Goal: Task Accomplishment & Management: Use online tool/utility

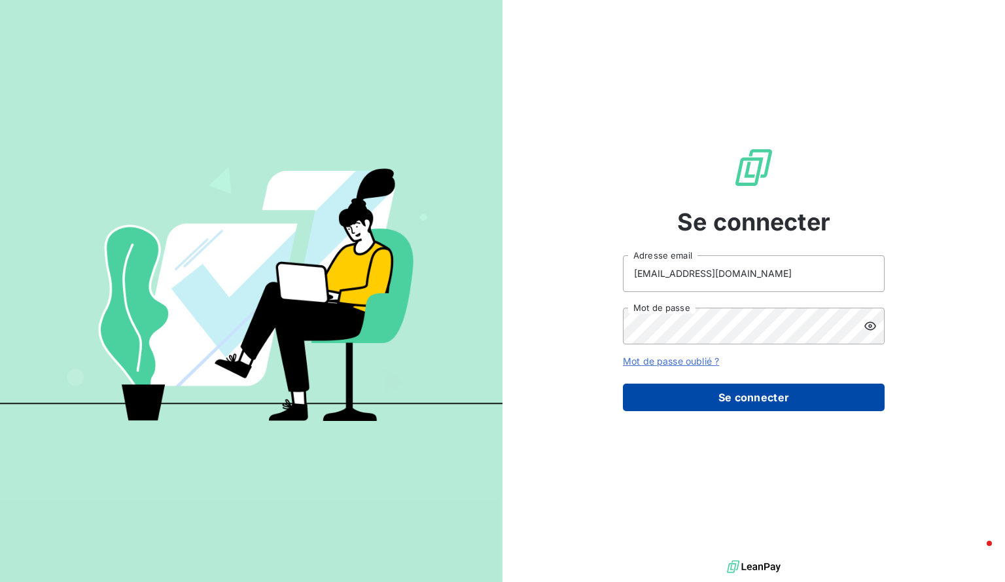
click at [754, 406] on button "Se connecter" at bounding box center [754, 396] width 262 height 27
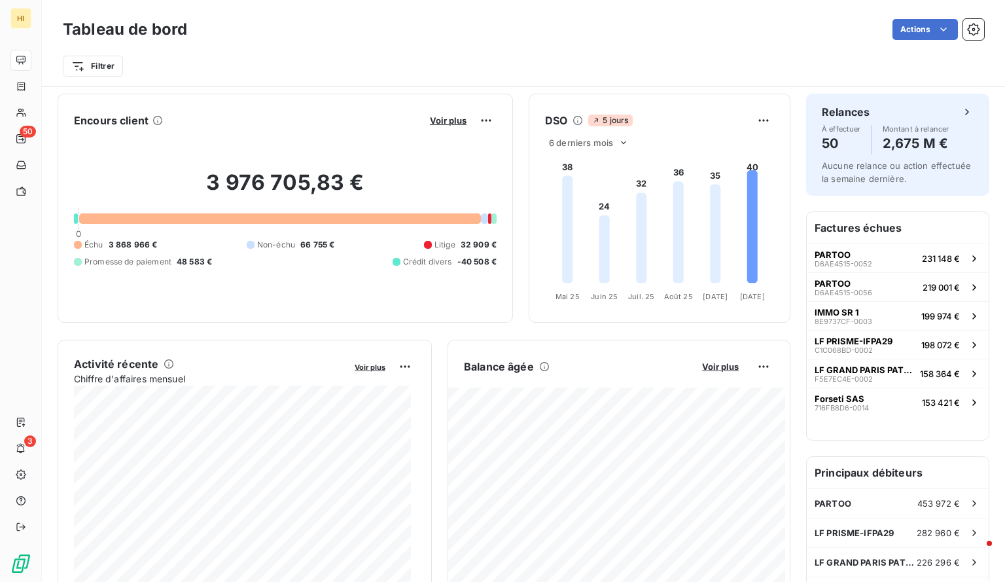
scroll to position [1, 0]
click at [724, 363] on span "Voir plus" at bounding box center [720, 366] width 37 height 10
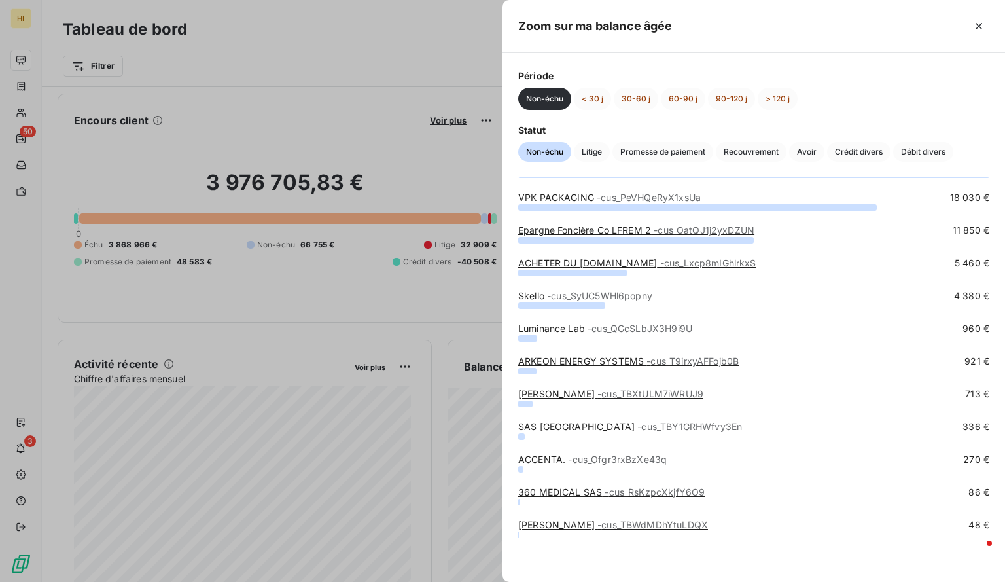
scroll to position [0, 0]
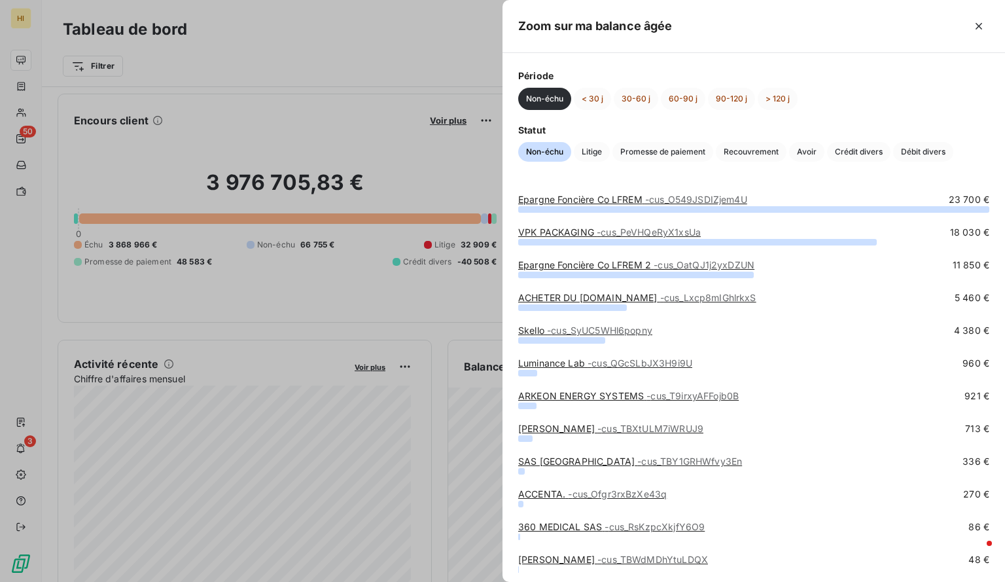
click at [273, 127] on div at bounding box center [502, 291] width 1005 height 582
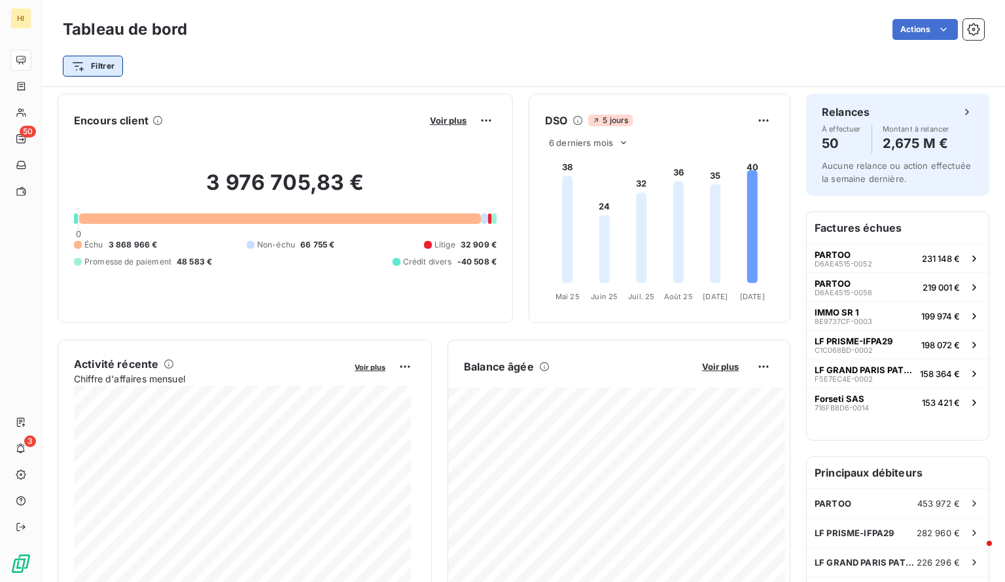
click at [107, 63] on html "HI 50 3 Tableau de bord Actions Filtrer Encours client Voir plus 3 976 705,83 €…" at bounding box center [502, 291] width 1005 height 582
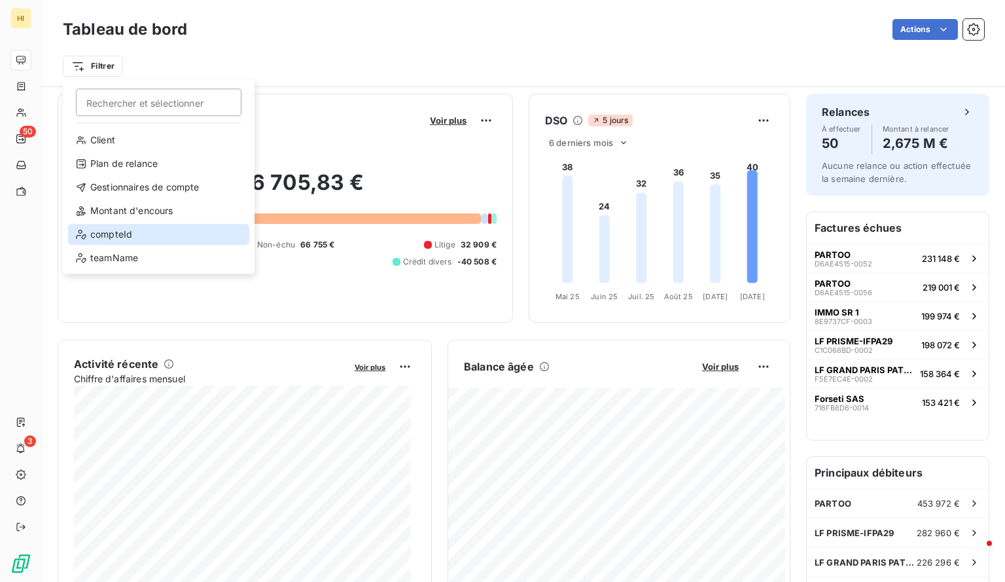
click at [135, 235] on div "compteId" at bounding box center [158, 234] width 181 height 21
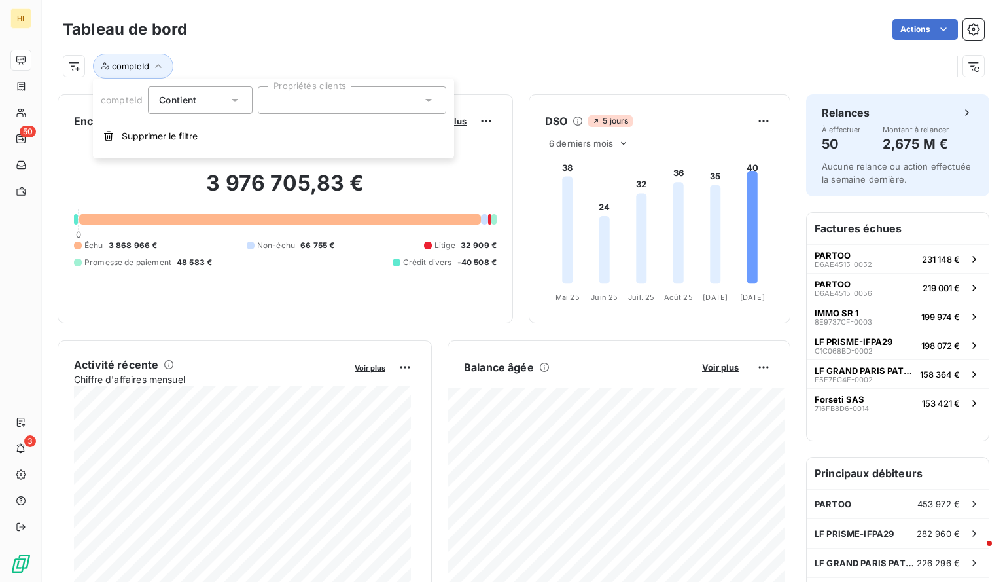
click at [280, 100] on div at bounding box center [352, 99] width 188 height 27
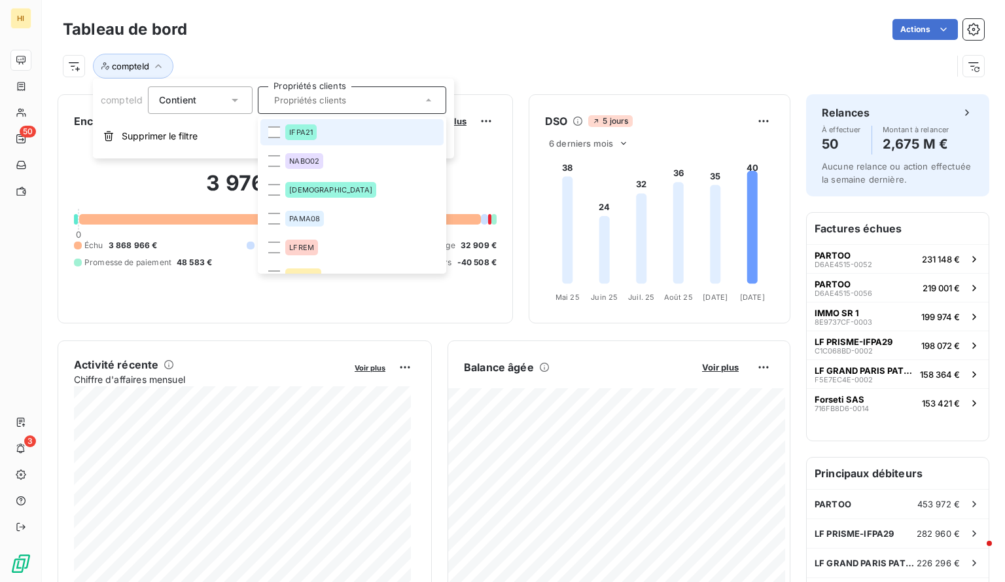
click at [280, 100] on input "text" at bounding box center [345, 100] width 153 height 12
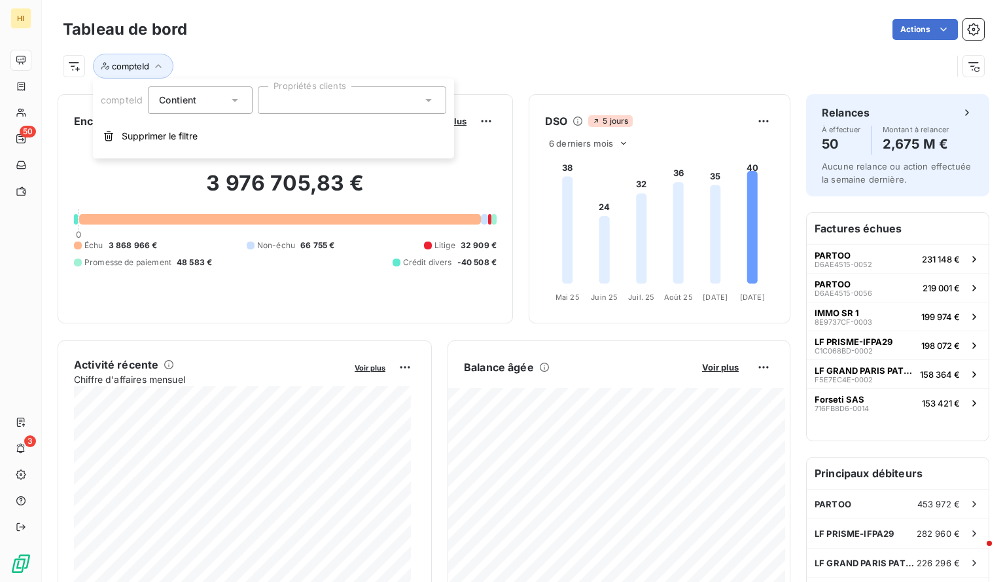
click at [280, 100] on div at bounding box center [352, 99] width 188 height 27
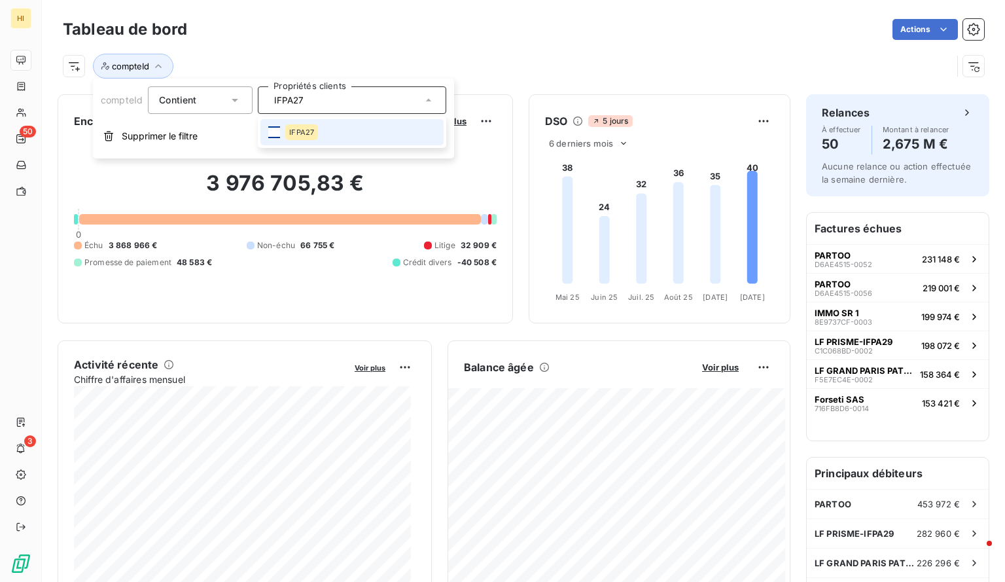
type input "IFPA27"
click at [272, 131] on div at bounding box center [274, 132] width 12 height 12
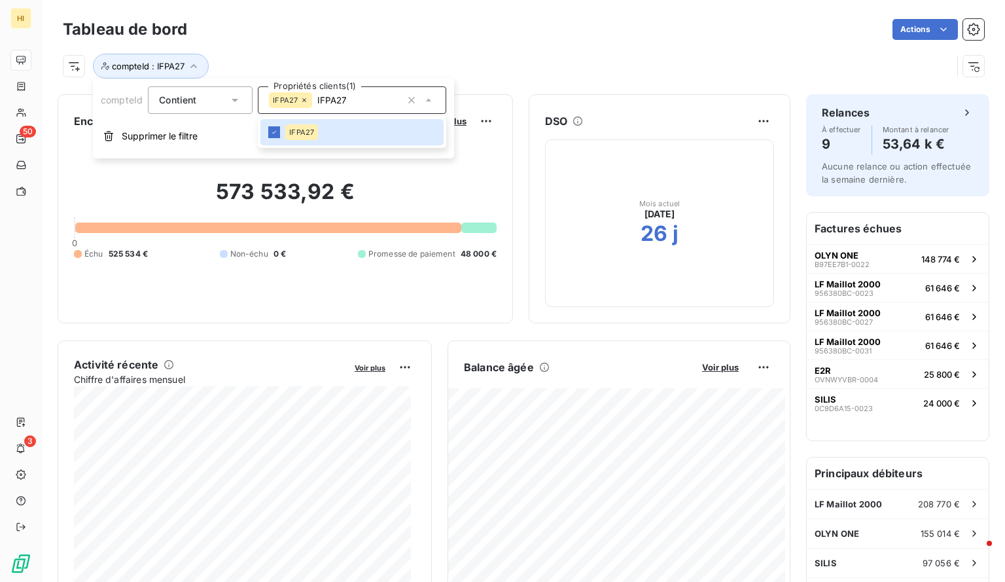
click at [419, 60] on div "compteId : IFPA27" at bounding box center [507, 66] width 889 height 25
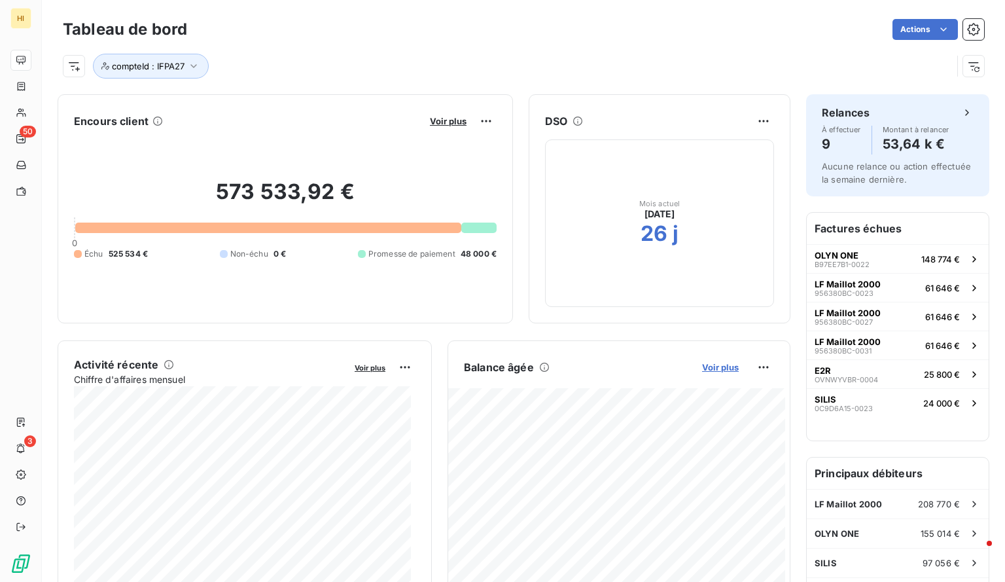
click at [709, 362] on span "Voir plus" at bounding box center [720, 367] width 37 height 10
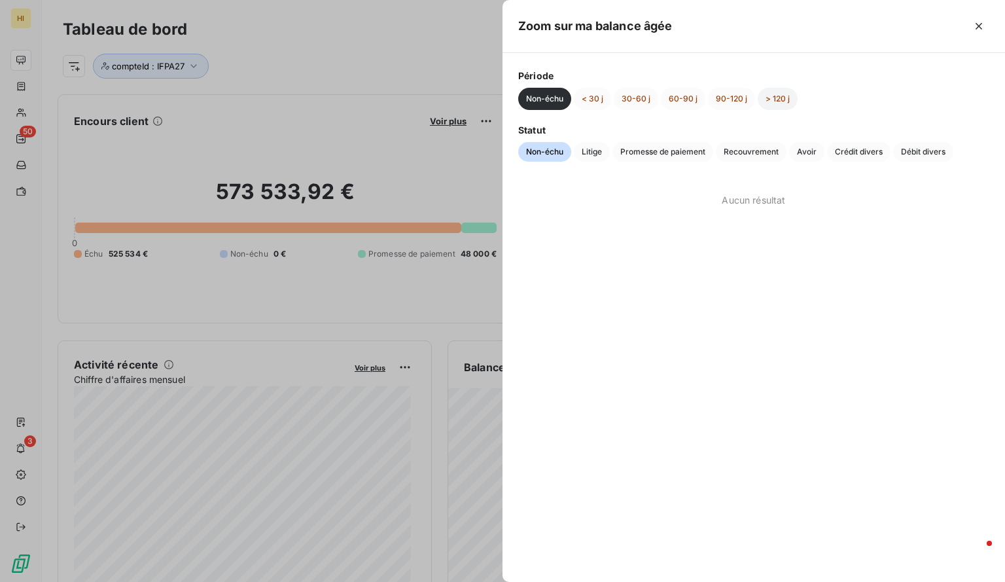
click at [780, 101] on button "> 120 j" at bounding box center [778, 99] width 40 height 22
click at [714, 94] on button "90-120 j" at bounding box center [731, 99] width 47 height 22
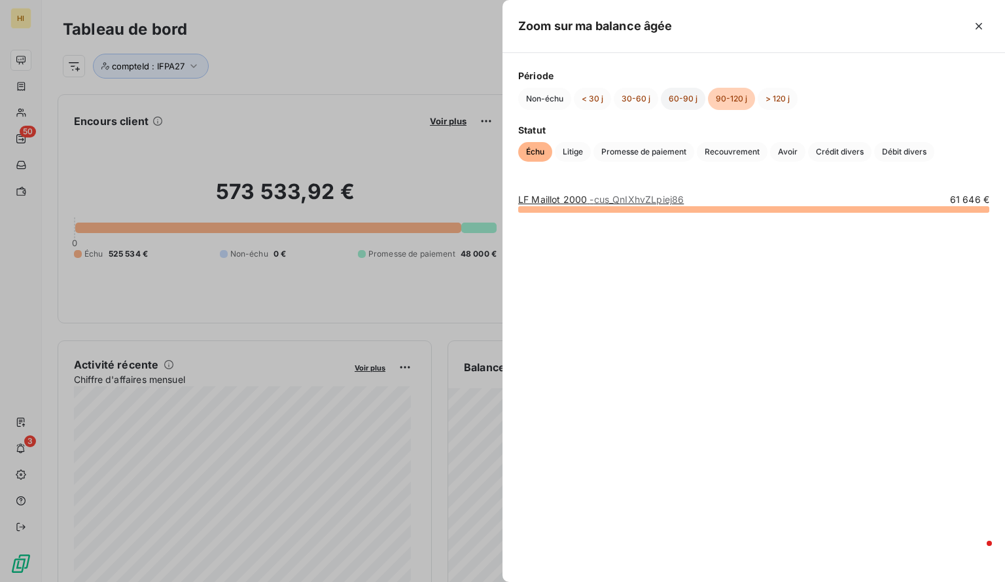
click at [668, 96] on button "60-90 j" at bounding box center [683, 99] width 44 height 22
click at [632, 99] on button "30-60 j" at bounding box center [636, 99] width 44 height 22
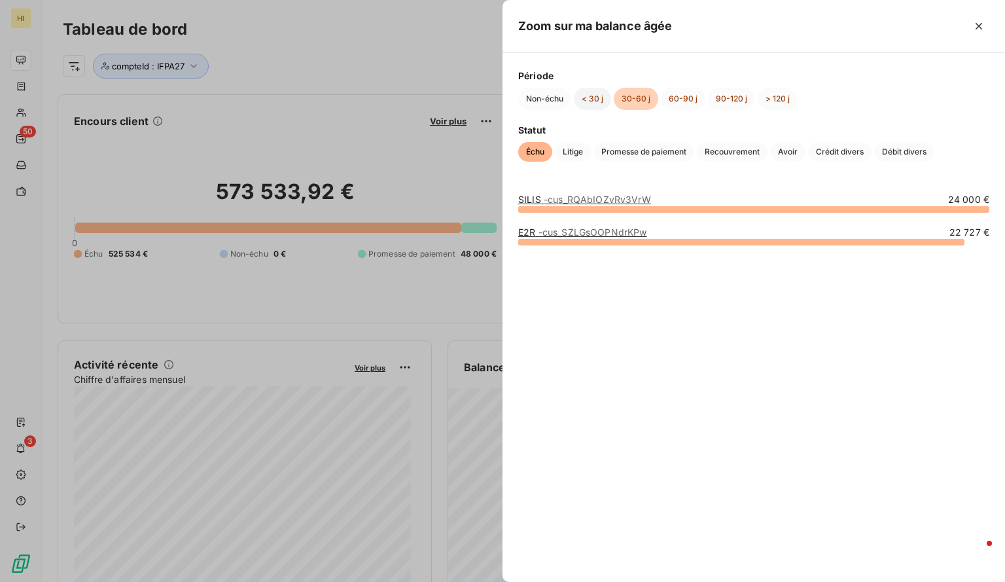
click at [591, 92] on button "< 30 j" at bounding box center [592, 99] width 37 height 22
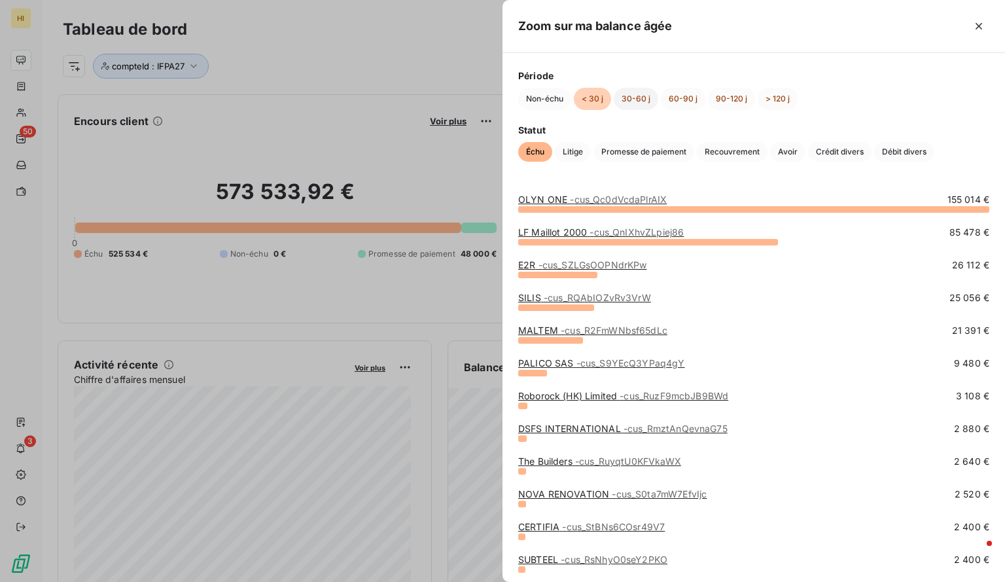
click at [635, 88] on button "30-60 j" at bounding box center [636, 99] width 44 height 22
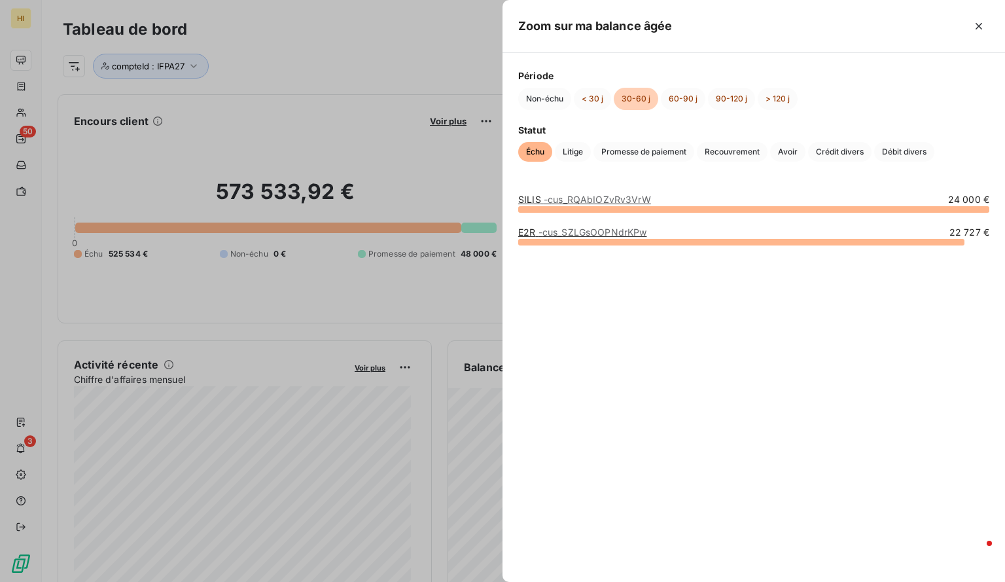
click at [595, 197] on span "- cus_RQAbIOZvRv3VrW" at bounding box center [597, 199] width 107 height 11
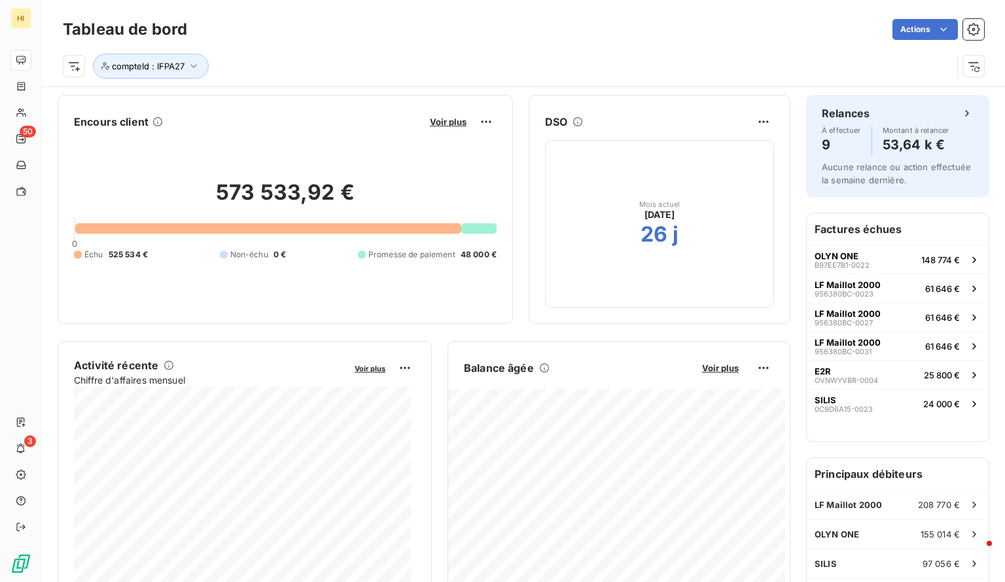
scroll to position [37, 0]
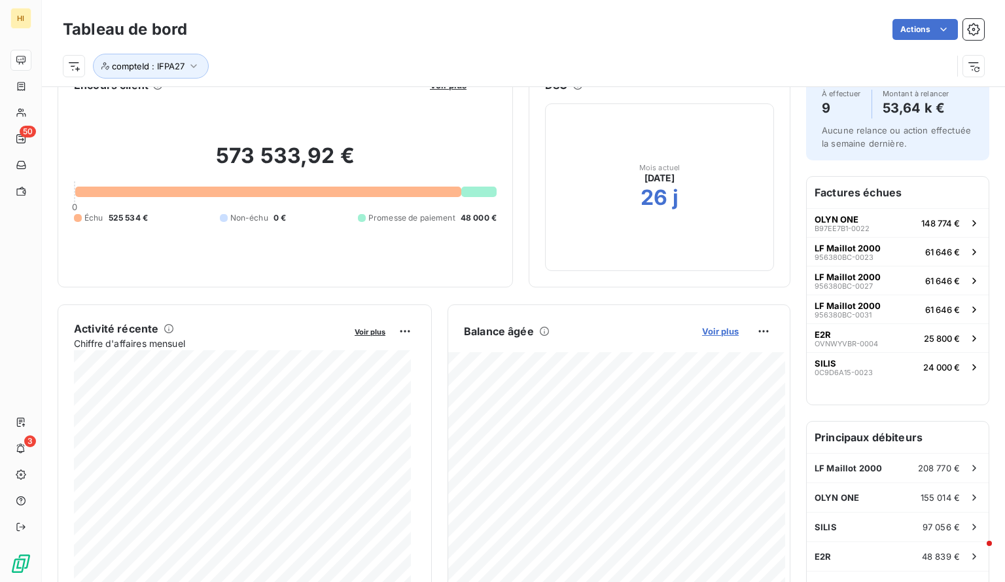
click at [707, 331] on span "Voir plus" at bounding box center [720, 331] width 37 height 10
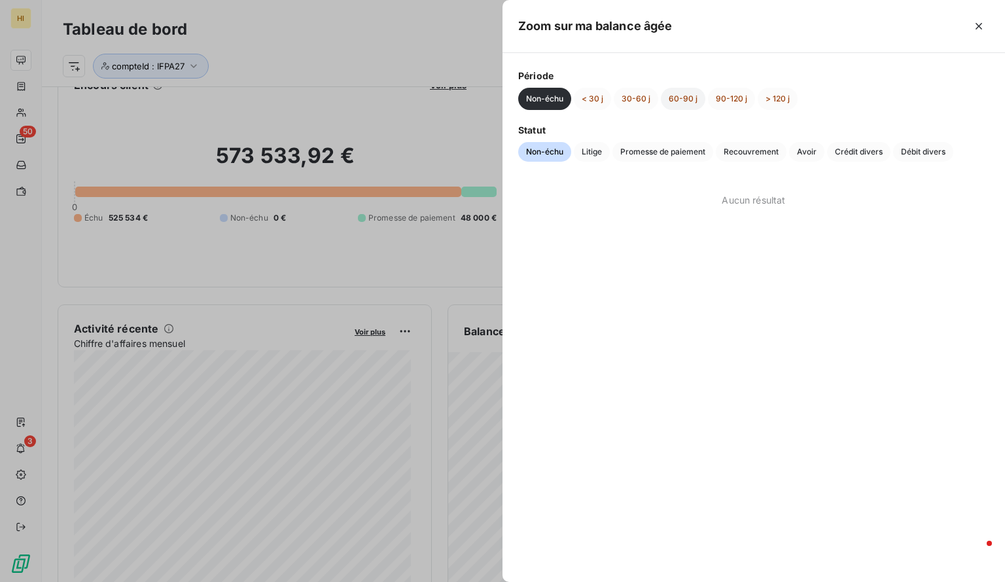
click at [676, 96] on button "60-90 j" at bounding box center [683, 99] width 44 height 22
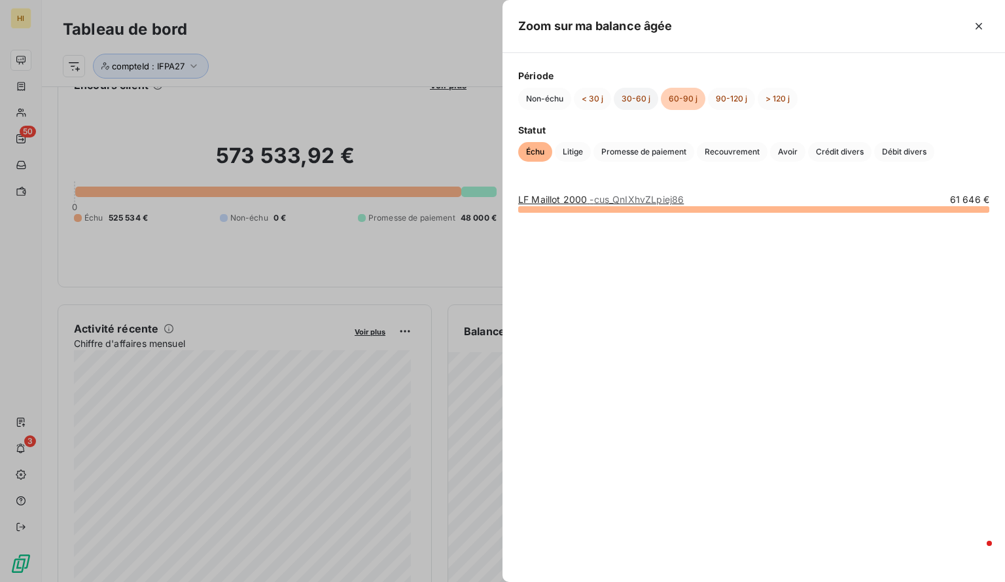
click at [637, 98] on button "30-60 j" at bounding box center [636, 99] width 44 height 22
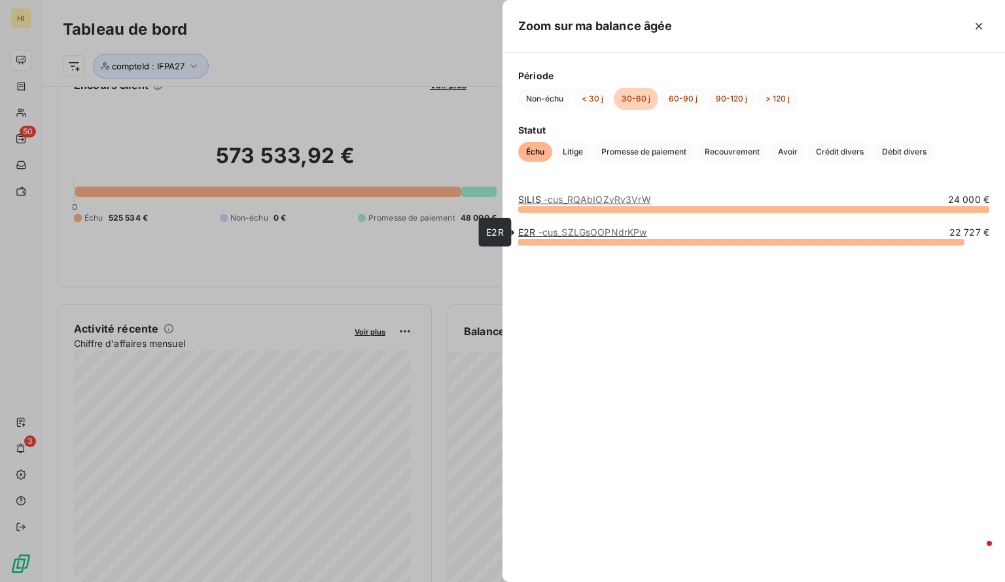
click at [582, 235] on span "- cus_SZLGsOOPNdrKPw" at bounding box center [592, 231] width 109 height 11
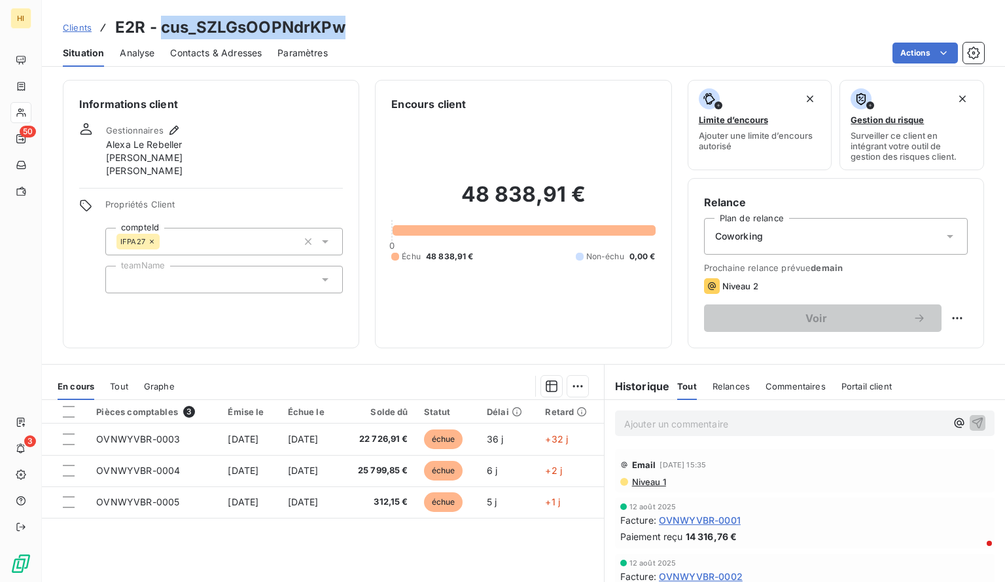
drag, startPoint x: 355, startPoint y: 28, endPoint x: 164, endPoint y: 35, distance: 191.2
click at [164, 35] on div "Clients E2R - cus_SZLGsOOPNdrKPw" at bounding box center [523, 28] width 963 height 24
copy h3 "cus_SZLGsOOPNdrKPw"
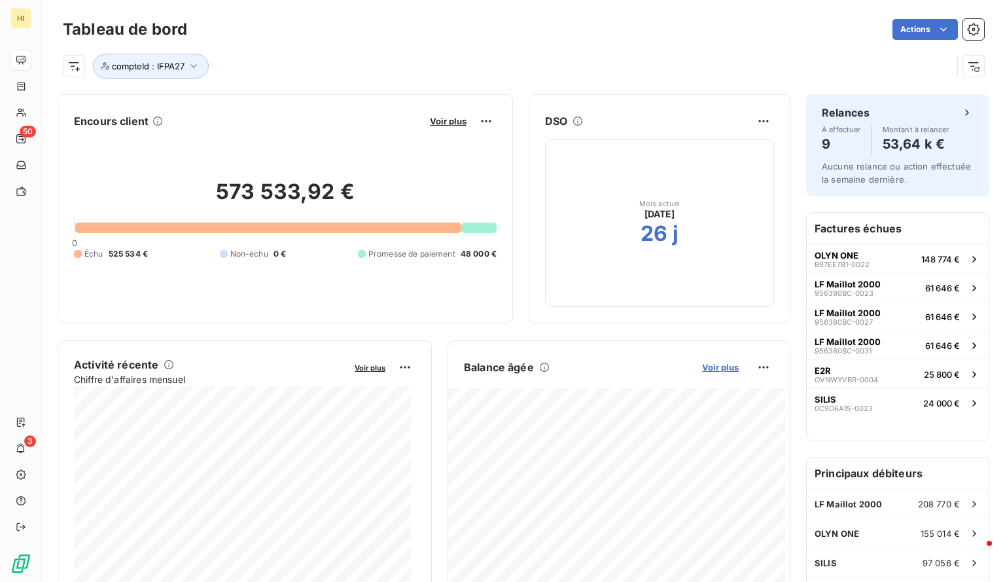
click at [702, 366] on span "Voir plus" at bounding box center [720, 367] width 37 height 10
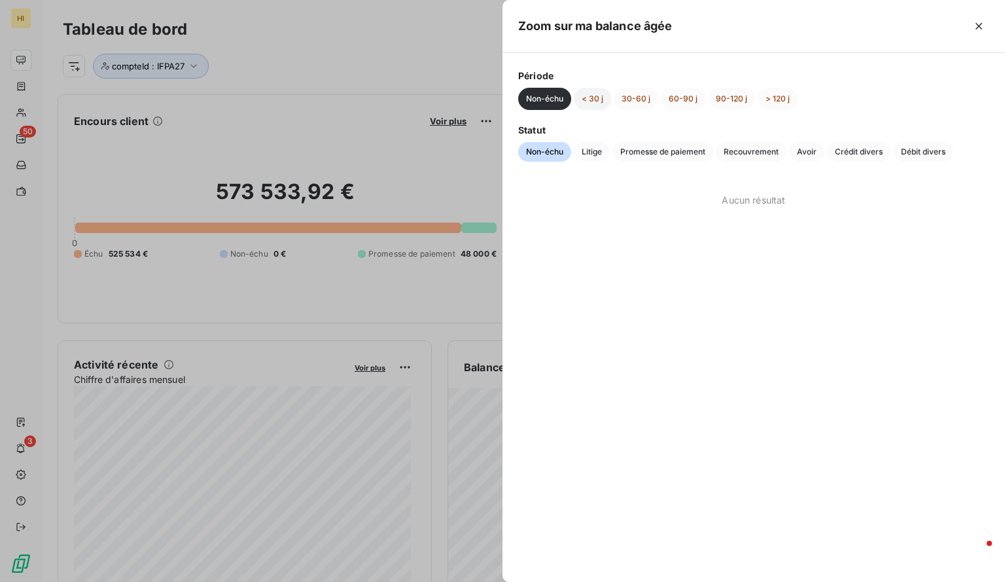
click at [594, 104] on button "< 30 j" at bounding box center [592, 99] width 37 height 22
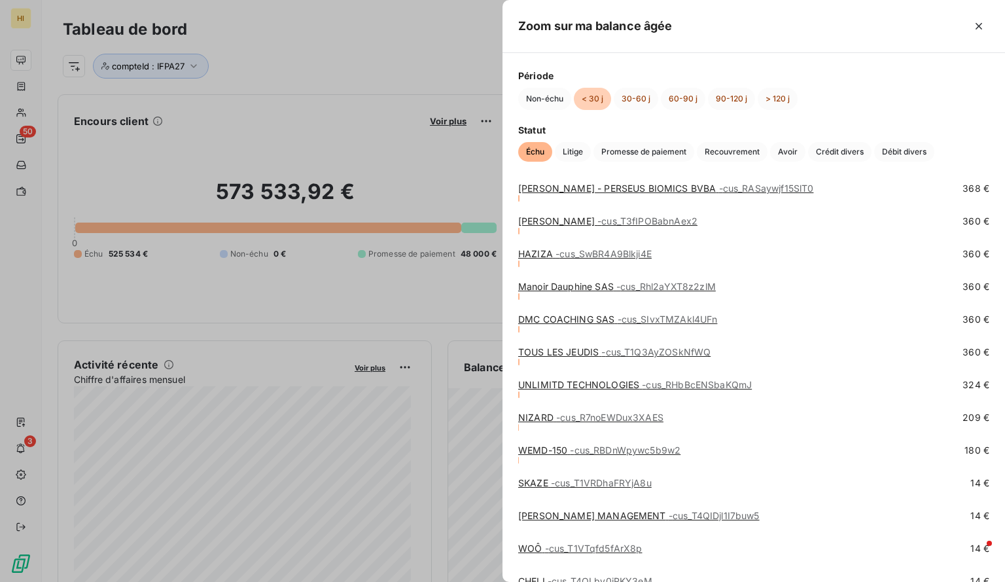
scroll to position [1021, 0]
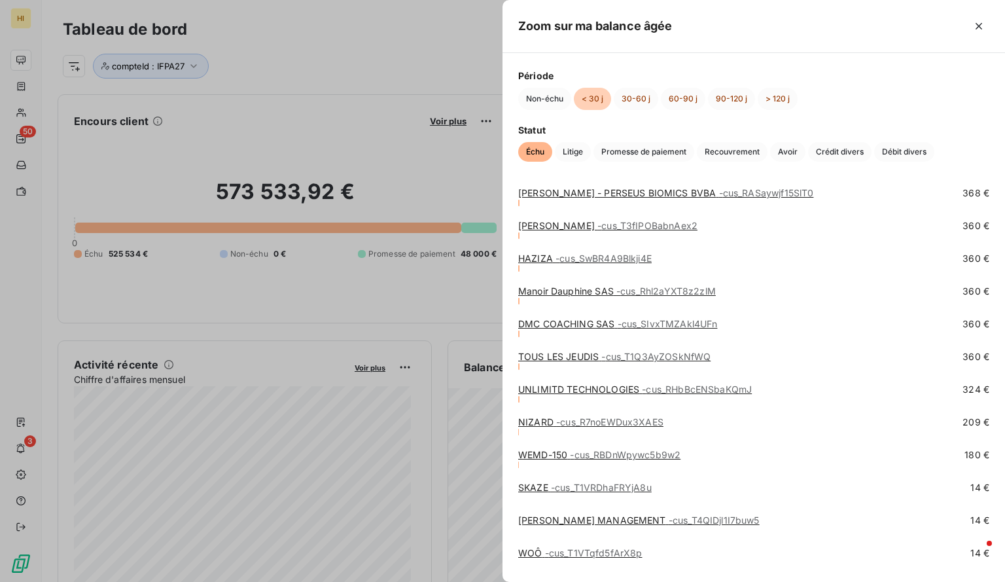
click at [332, 150] on div at bounding box center [502, 291] width 1005 height 582
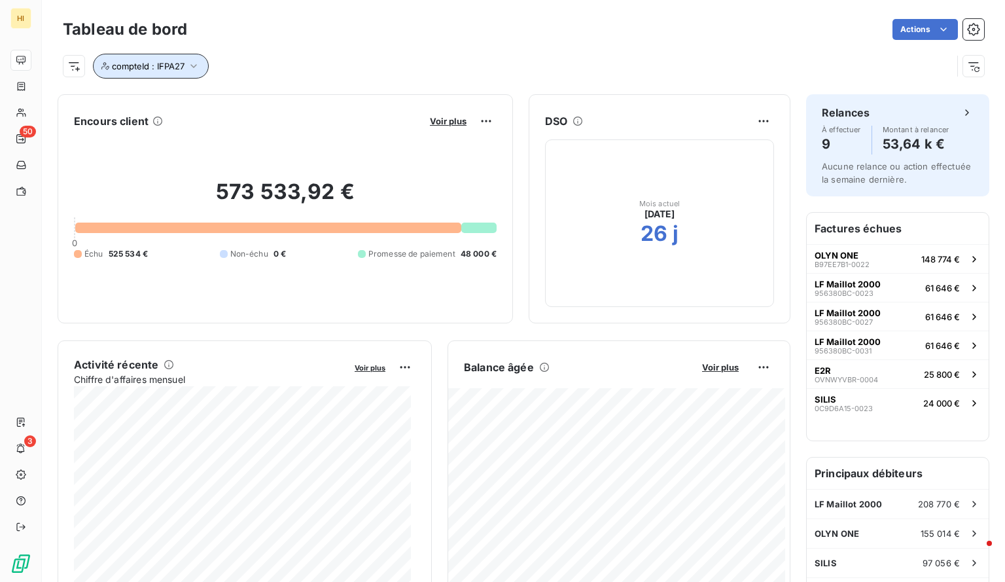
click at [190, 69] on icon "button" at bounding box center [193, 66] width 13 height 13
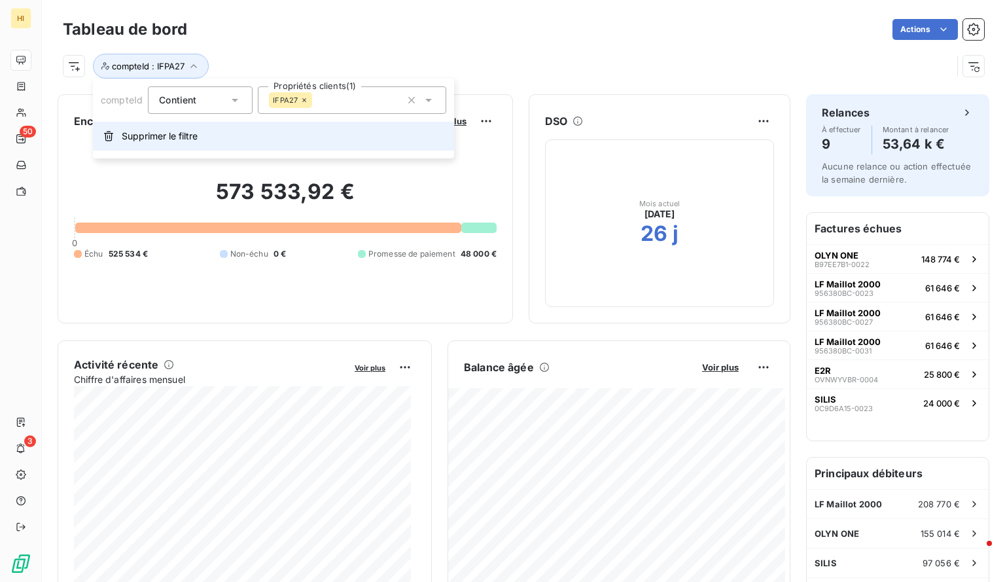
click at [151, 142] on span "Supprimer le filtre" at bounding box center [160, 136] width 76 height 13
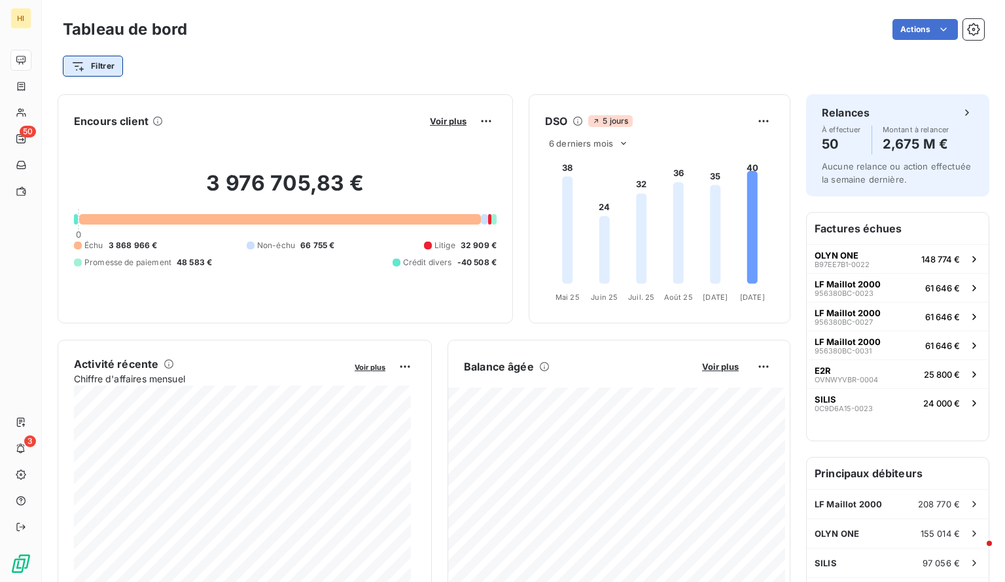
click at [115, 69] on html "HI 50 3 Tableau de bord Actions Filtrer Encours client Voir plus 3 976 705,83 €…" at bounding box center [502, 291] width 1005 height 582
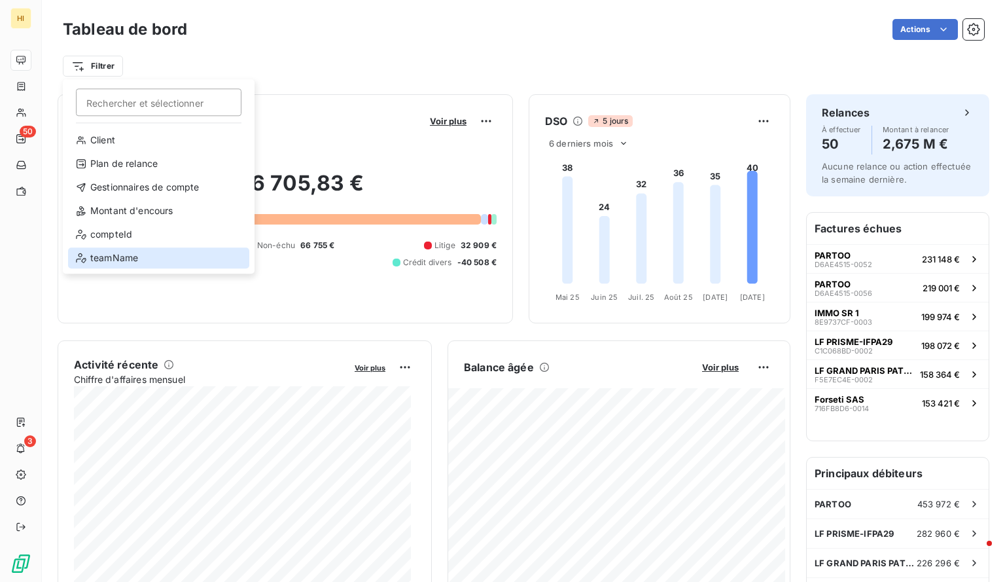
click at [142, 254] on div "teamName" at bounding box center [158, 257] width 181 height 21
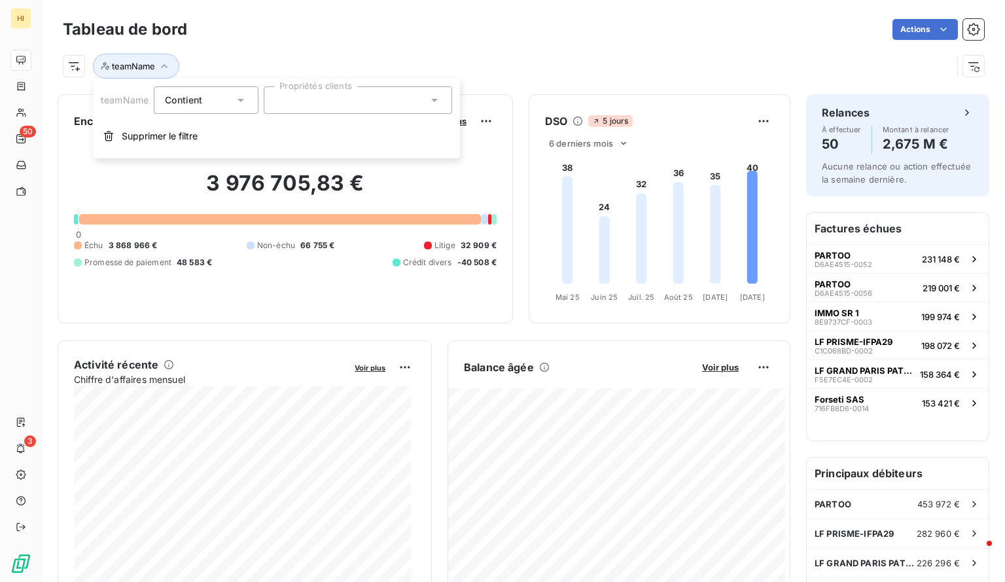
click at [289, 113] on div at bounding box center [358, 99] width 188 height 27
click at [243, 104] on icon at bounding box center [240, 100] width 13 height 13
click at [208, 54] on div "teamName" at bounding box center [507, 66] width 889 height 25
click at [160, 66] on icon "button" at bounding box center [164, 66] width 13 height 13
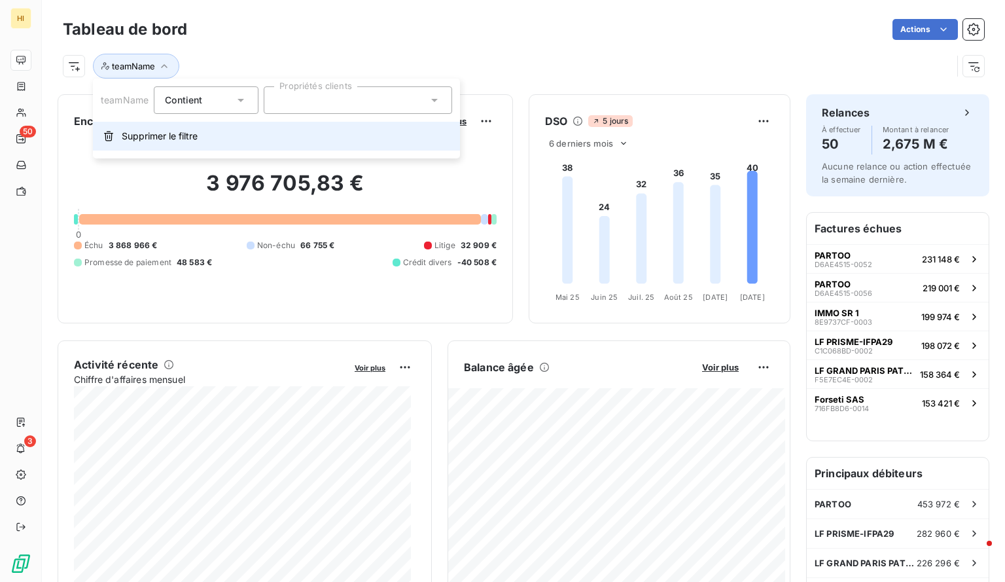
click at [137, 128] on button "Supprimer le filtre" at bounding box center [276, 136] width 367 height 29
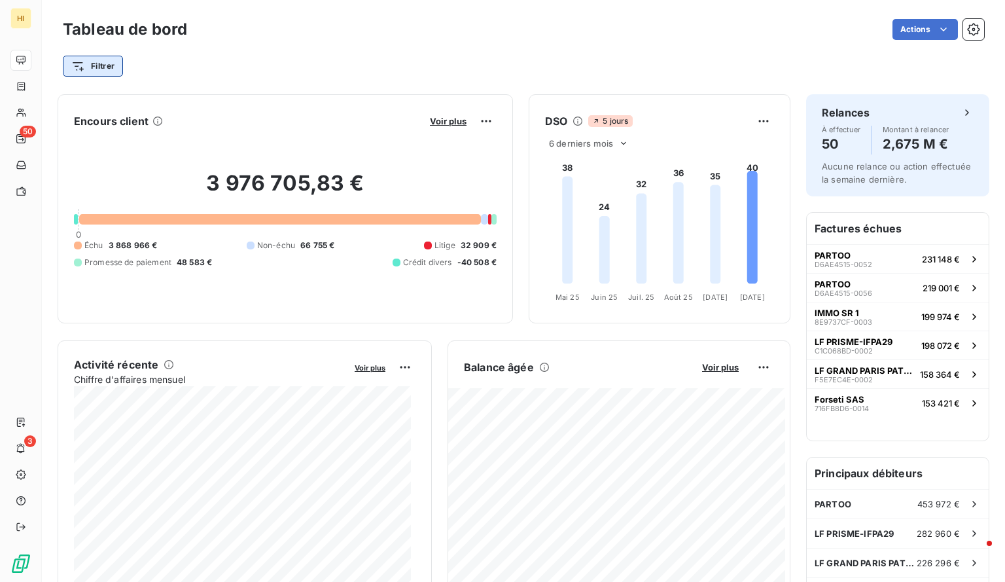
click at [98, 76] on html "HI 50 3 Tableau de bord Actions Filtrer Encours client Voir plus 3 976 705,83 €…" at bounding box center [502, 291] width 1005 height 582
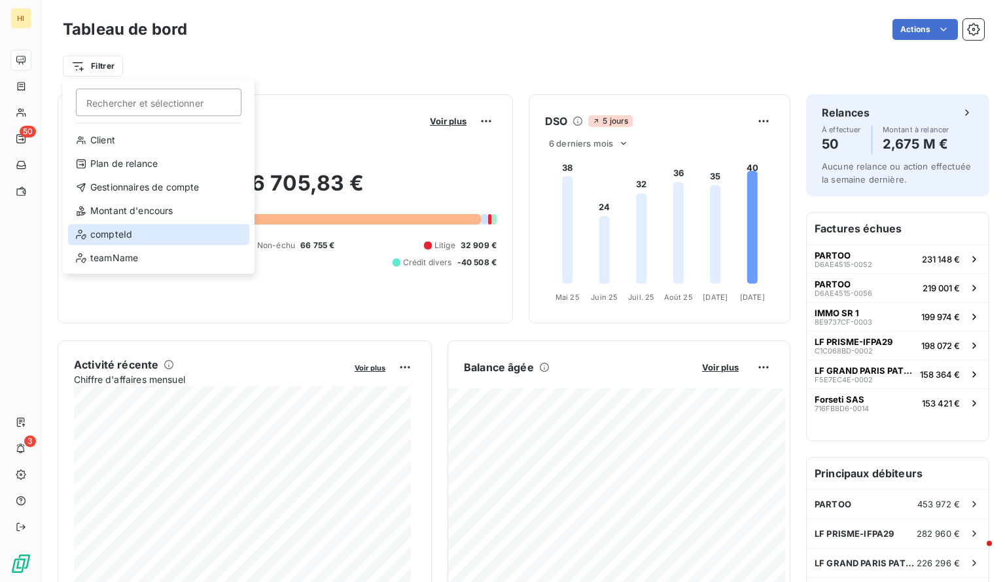
click at [139, 230] on div "compteId" at bounding box center [158, 234] width 181 height 21
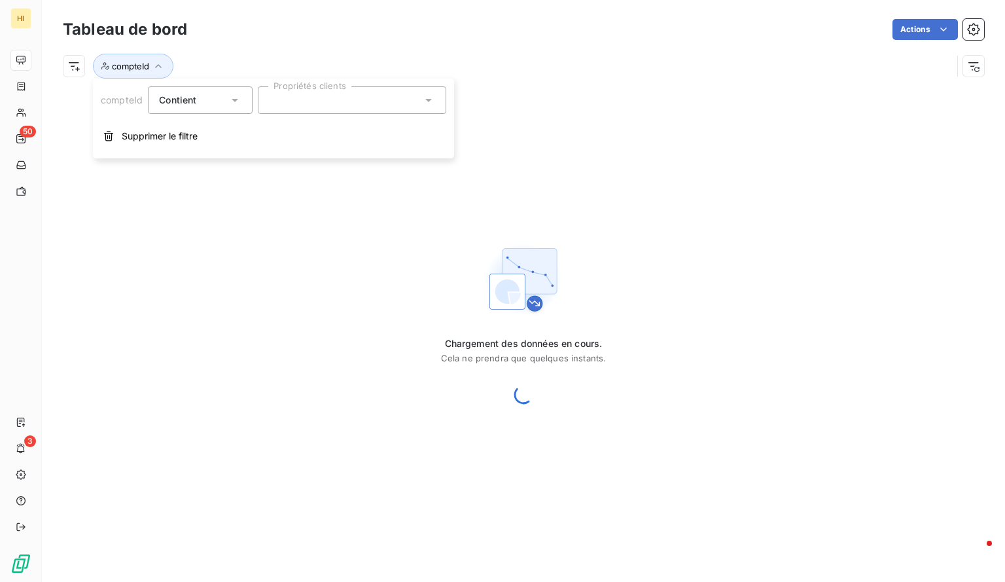
click at [295, 103] on div at bounding box center [352, 99] width 188 height 27
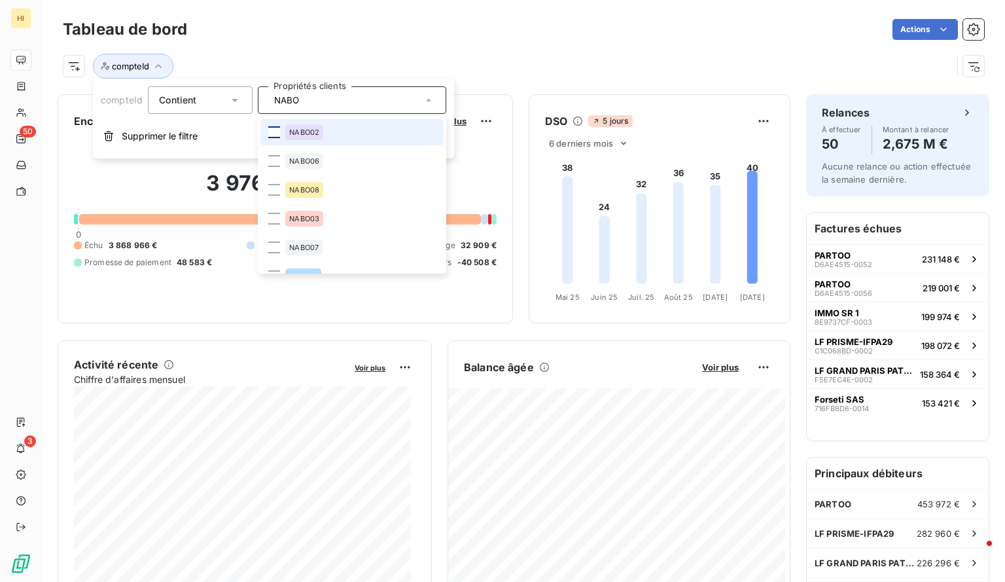
type input "NABO"
click at [276, 127] on div at bounding box center [274, 132] width 12 height 12
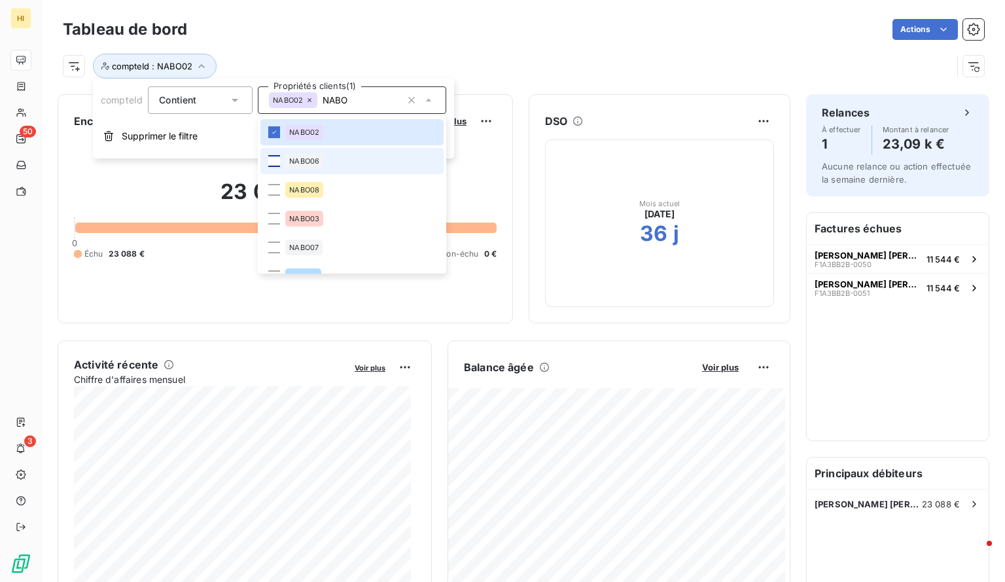
click at [275, 162] on div at bounding box center [274, 161] width 12 height 12
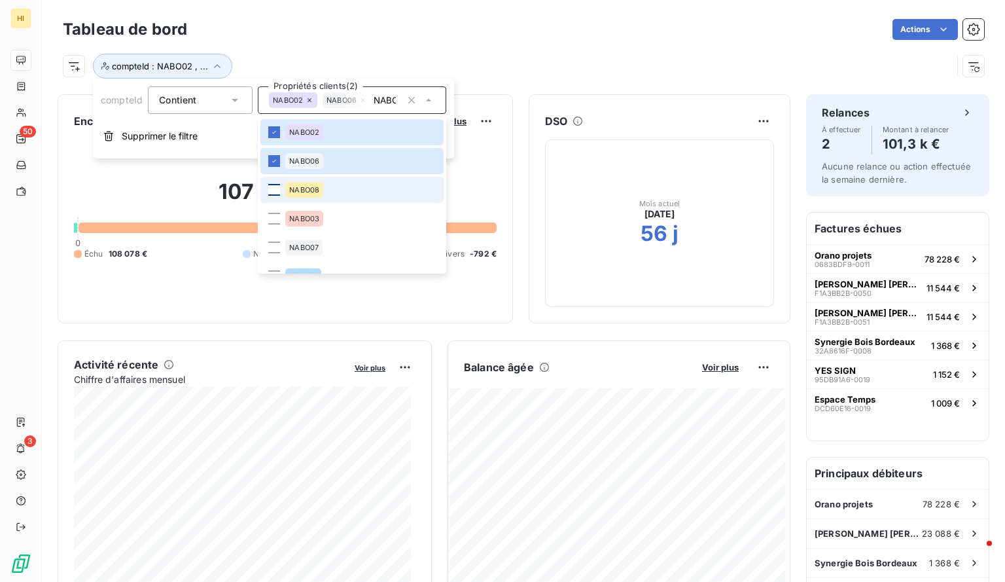
click at [274, 189] on div at bounding box center [274, 190] width 12 height 12
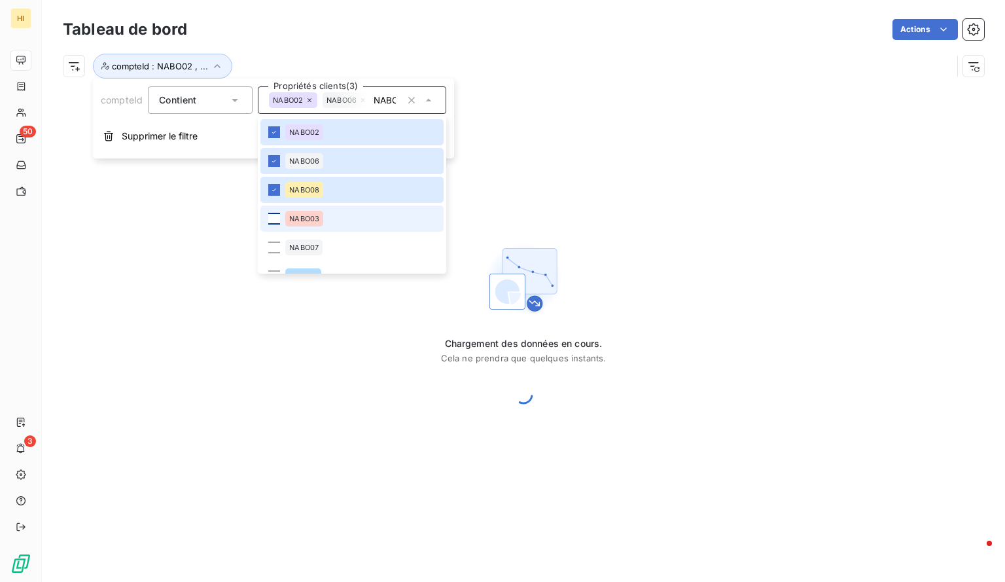
click at [275, 219] on div at bounding box center [274, 219] width 12 height 12
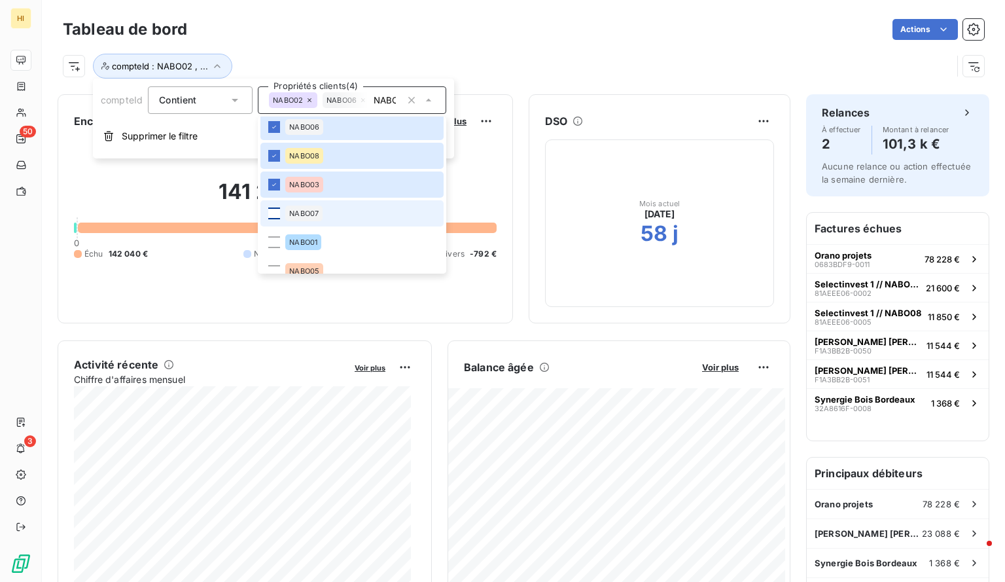
scroll to position [37, 0]
click at [275, 210] on div at bounding box center [274, 211] width 12 height 12
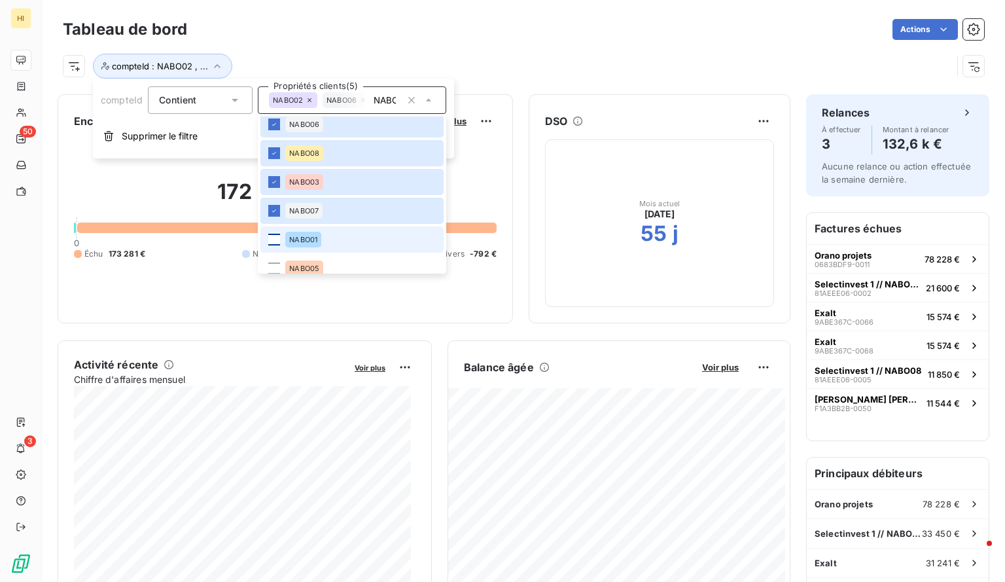
click at [273, 234] on div at bounding box center [274, 240] width 12 height 12
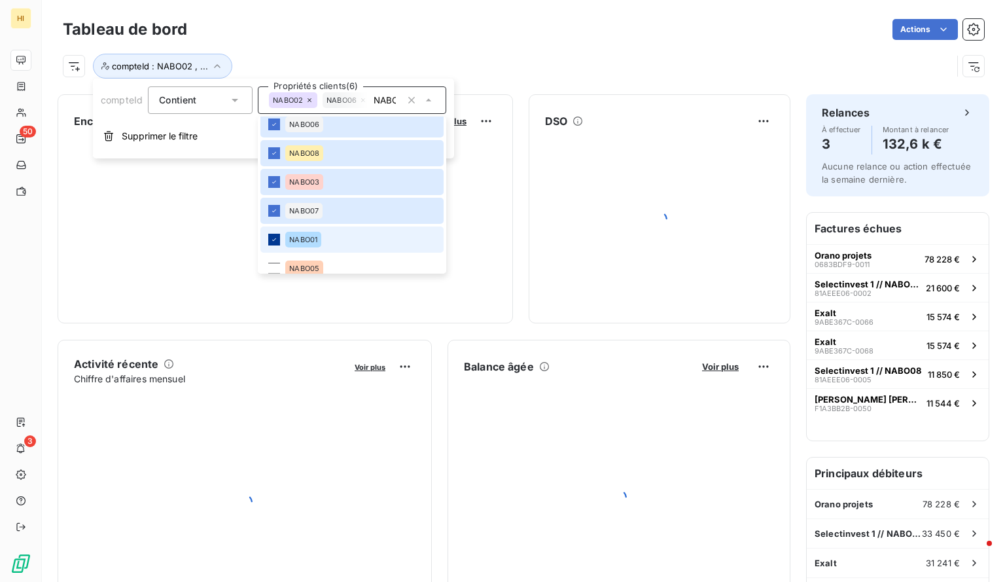
scroll to position [76, 0]
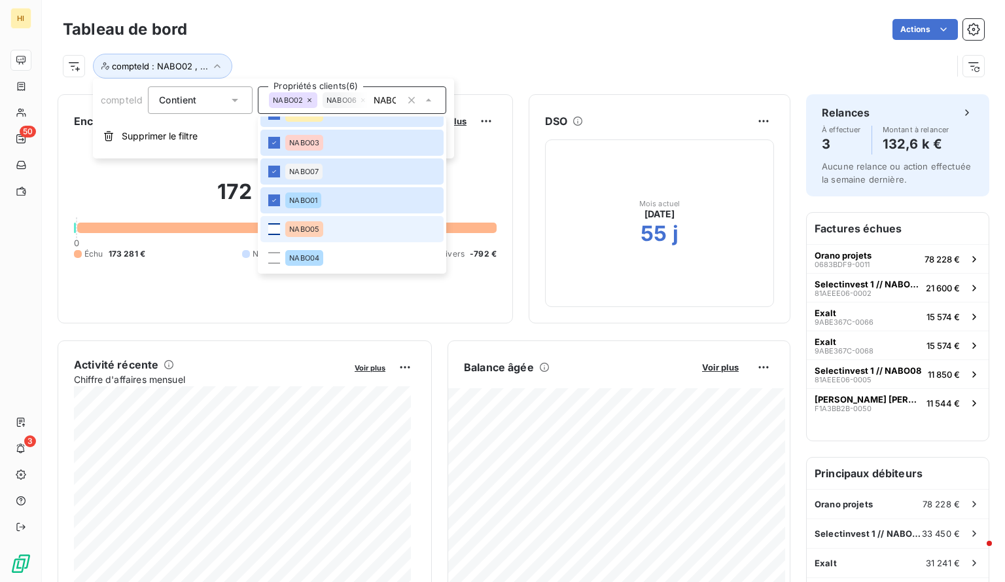
click at [279, 227] on div at bounding box center [274, 229] width 12 height 12
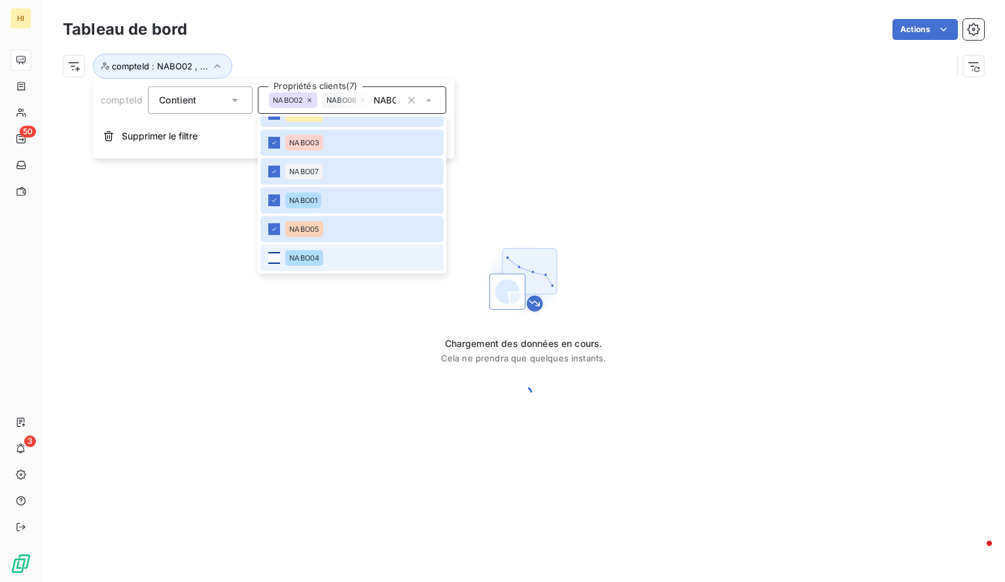
click at [275, 261] on div at bounding box center [274, 258] width 12 height 12
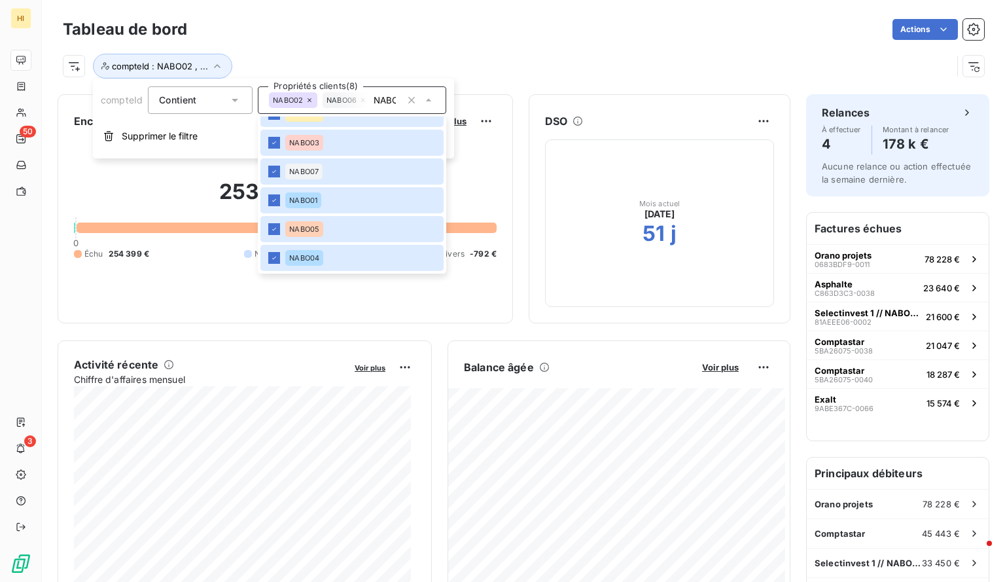
click at [515, 61] on div "compteId : NABO02 , ..." at bounding box center [507, 66] width 889 height 25
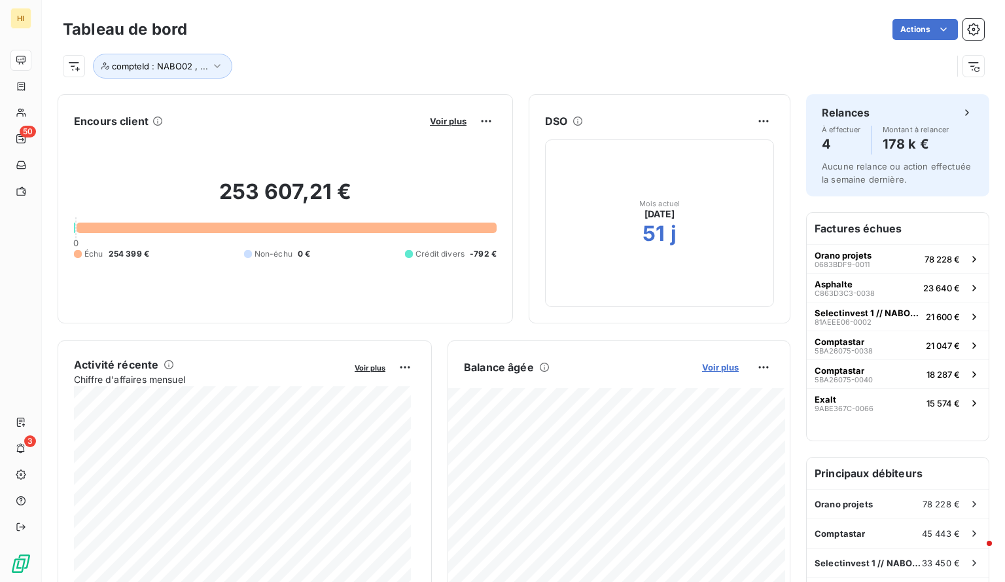
click at [716, 364] on span "Voir plus" at bounding box center [720, 367] width 37 height 10
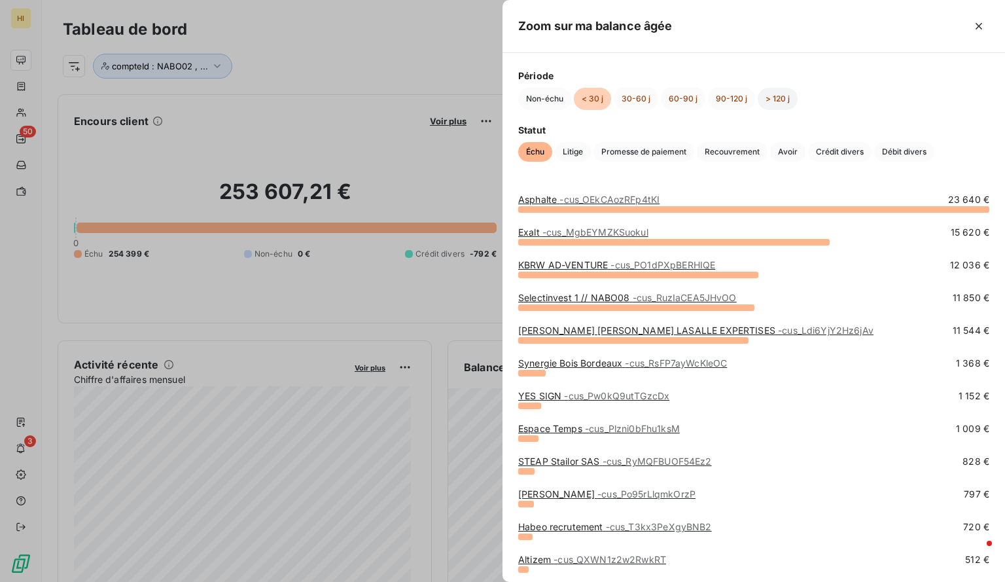
click at [780, 94] on button "> 120 j" at bounding box center [778, 99] width 40 height 22
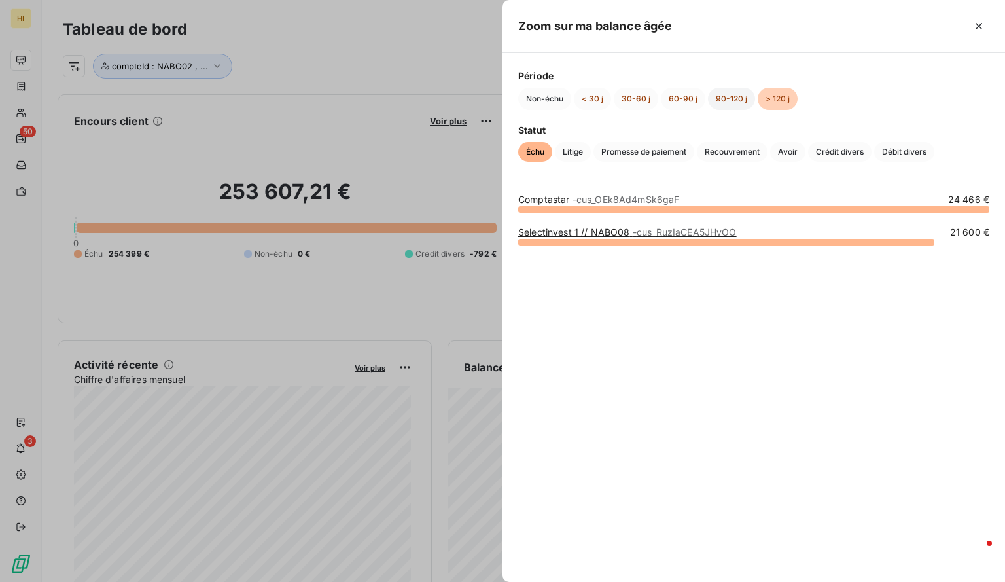
click at [725, 94] on button "90-120 j" at bounding box center [731, 99] width 47 height 22
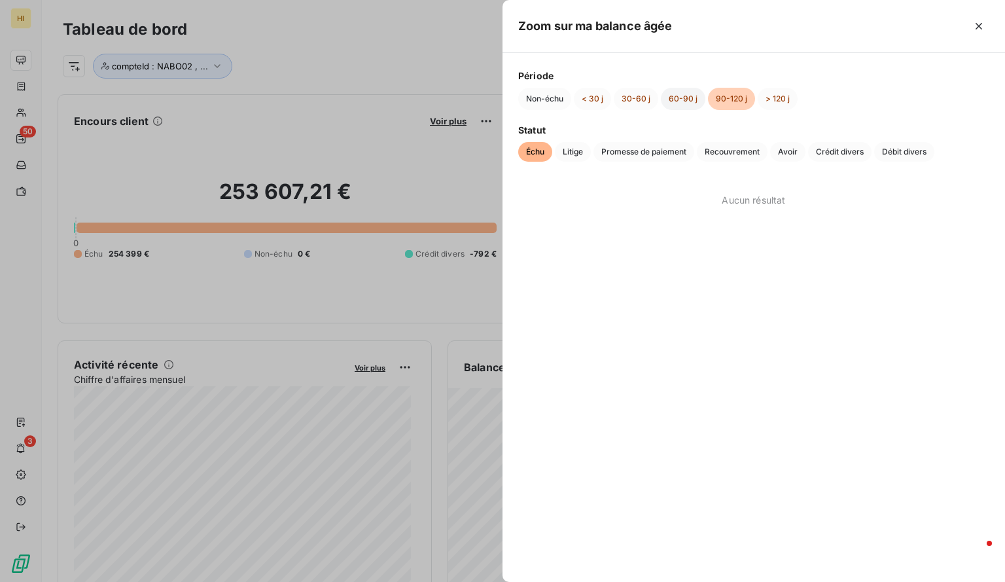
click at [676, 99] on button "60-90 j" at bounding box center [683, 99] width 44 height 22
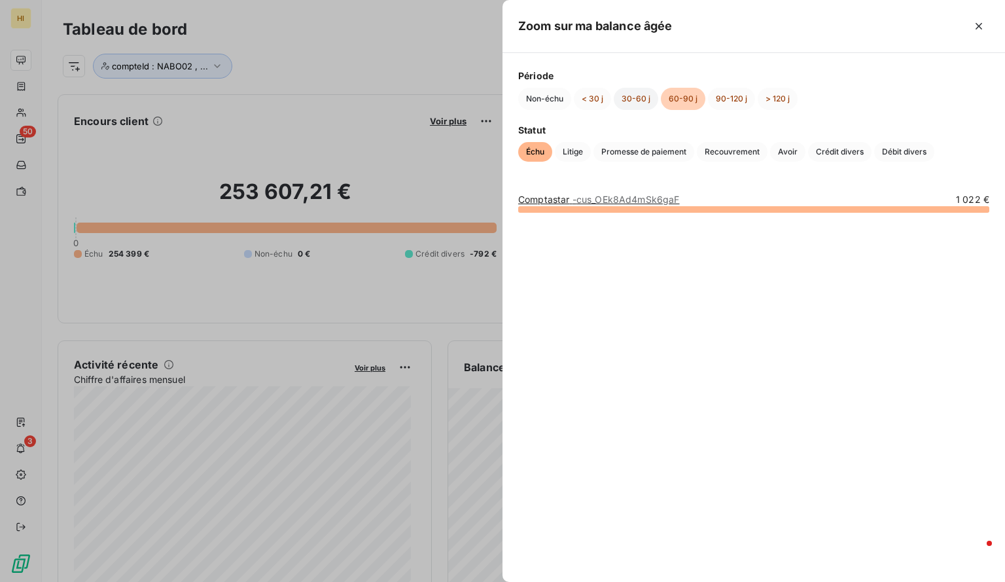
click at [632, 101] on button "30-60 j" at bounding box center [636, 99] width 44 height 22
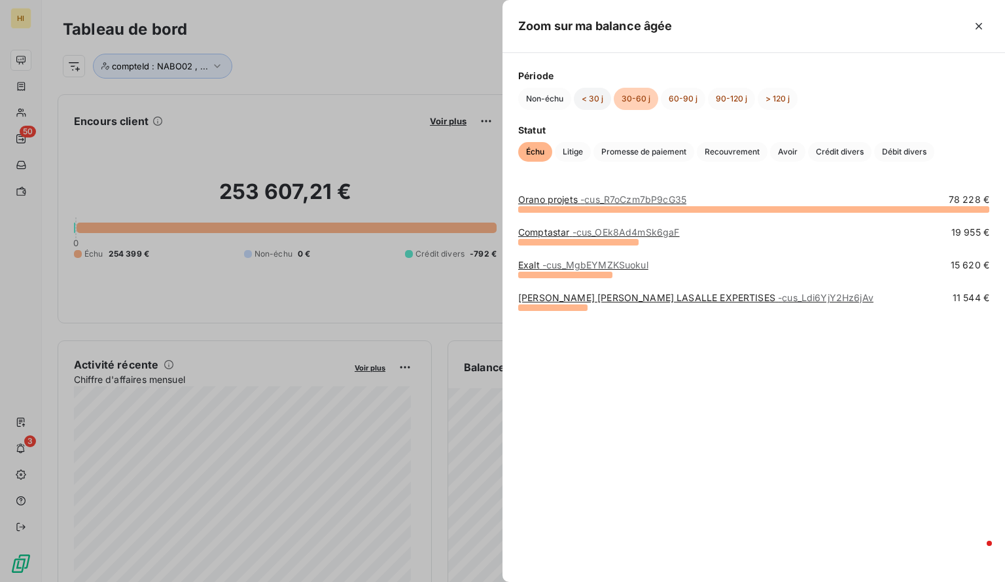
click at [586, 95] on button "< 30 j" at bounding box center [592, 99] width 37 height 22
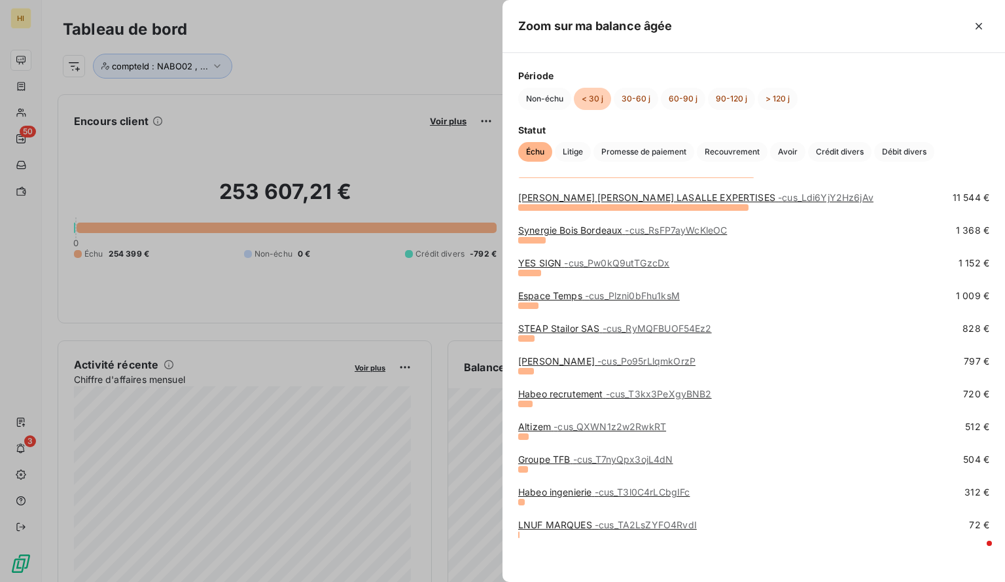
scroll to position [0, 0]
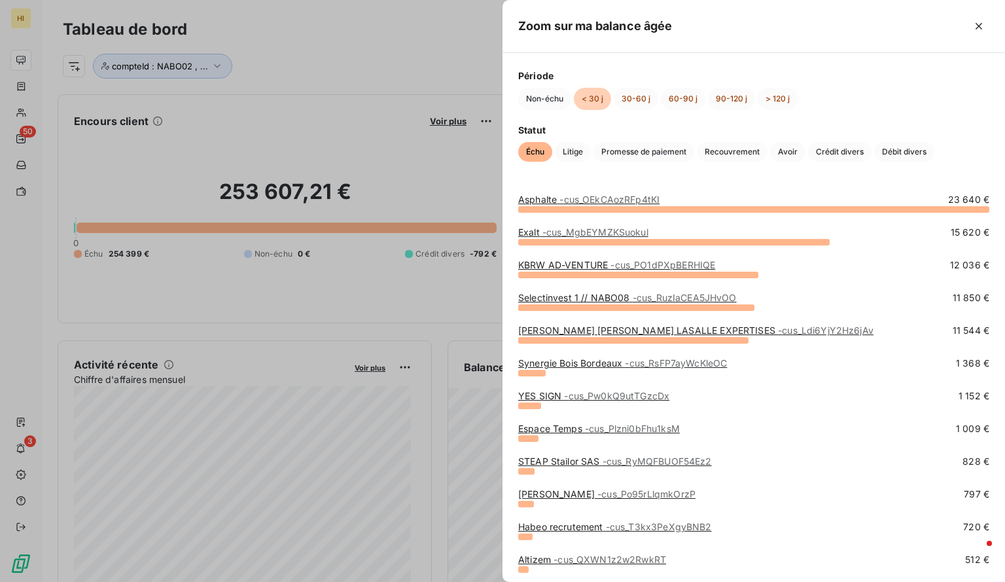
click at [432, 80] on div at bounding box center [502, 291] width 1005 height 582
